Goal: Information Seeking & Learning: Find specific fact

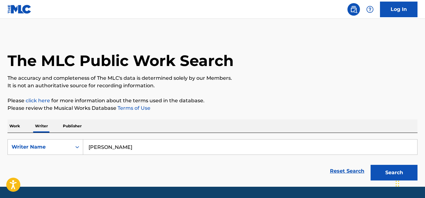
type input "ALVARO PRAT"
click at [370, 165] on button "Search" at bounding box center [393, 173] width 47 height 16
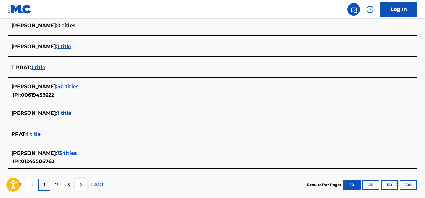
scroll to position [278, 0]
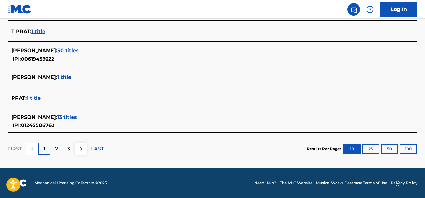
click at [34, 118] on span "ALVARO PRAT :" at bounding box center [34, 117] width 46 height 6
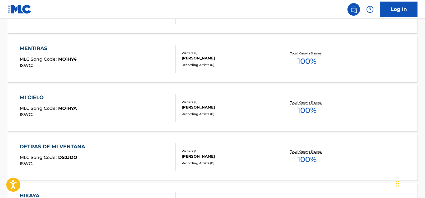
scroll to position [121, 0]
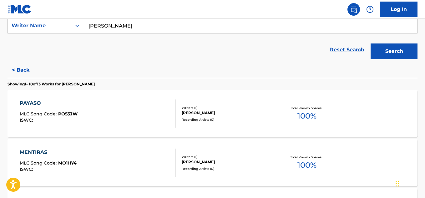
click at [33, 103] on div "PAYASO" at bounding box center [49, 103] width 58 height 8
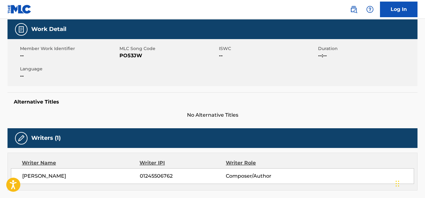
scroll to position [94, 0]
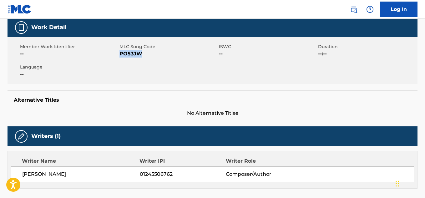
drag, startPoint x: 143, startPoint y: 55, endPoint x: 120, endPoint y: 53, distance: 23.8
click at [120, 53] on span "PO53JW" at bounding box center [168, 54] width 98 height 8
copy span "PO53JW"
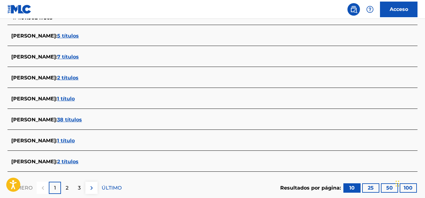
scroll to position [281, 0]
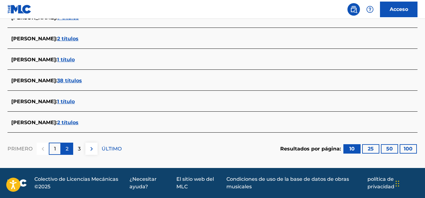
click at [66, 152] on p "2" at bounding box center [67, 149] width 3 height 8
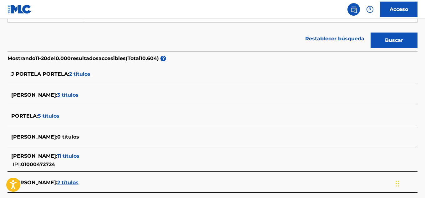
scroll to position [90, 0]
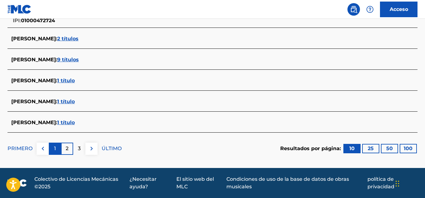
click at [57, 150] on div "1" at bounding box center [55, 149] width 12 height 12
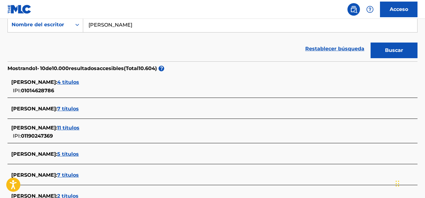
scroll to position [122, 0]
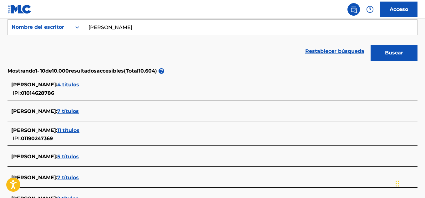
drag, startPoint x: 102, startPoint y: 29, endPoint x: 126, endPoint y: 33, distance: 24.2
click at [126, 33] on input "[PERSON_NAME]" at bounding box center [250, 27] width 334 height 15
type input "[PERSON_NAME]"
click at [373, 53] on button "Buscar" at bounding box center [393, 53] width 47 height 16
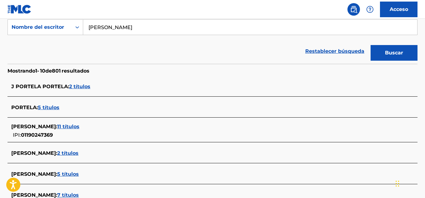
click at [78, 88] on font "2 títulos" at bounding box center [79, 86] width 21 height 6
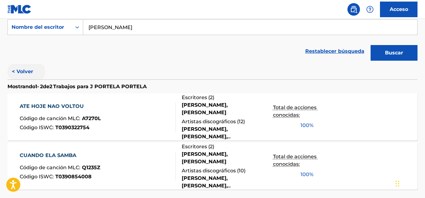
click at [24, 73] on font "< Volver" at bounding box center [22, 71] width 21 height 6
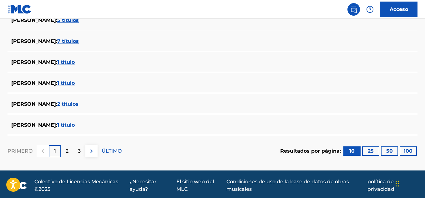
scroll to position [278, 0]
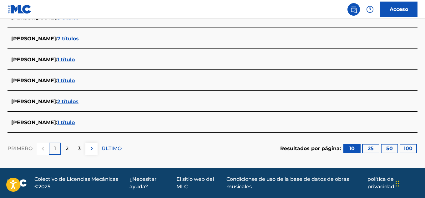
click at [55, 124] on font "[PERSON_NAME]" at bounding box center [33, 122] width 45 height 6
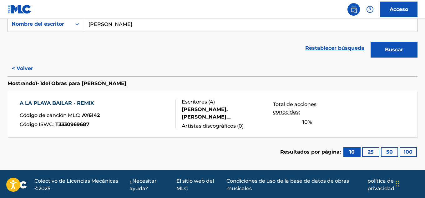
scroll to position [127, 0]
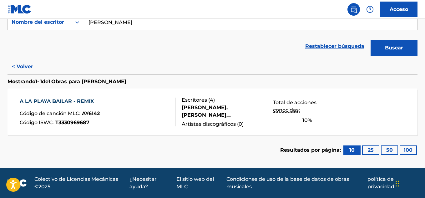
click at [46, 101] on font "A LA PLAYA BAILAR - REMIX" at bounding box center [57, 101] width 74 height 6
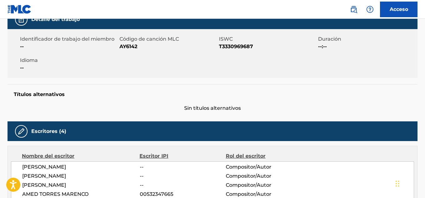
scroll to position [136, 0]
